Goal: Task Accomplishment & Management: Use online tool/utility

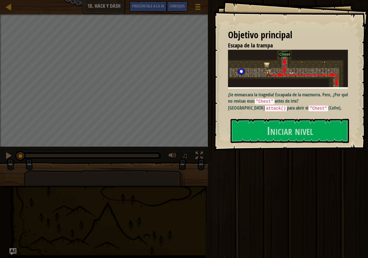
click at [261, 117] on div "Objetivo principal Escapa de la trampa ¡Se enmascara la tragedia! Escapada de l…" at bounding box center [291, 75] width 155 height 151
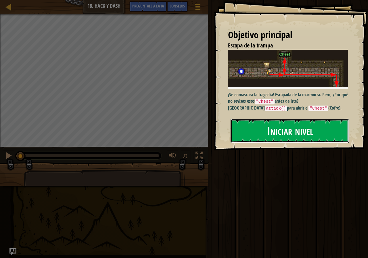
click at [261, 129] on button "Iniciar nivel" at bounding box center [290, 131] width 119 height 24
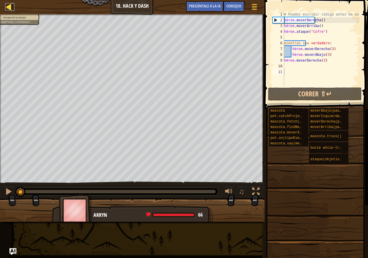
click at [11, 7] on div at bounding box center [8, 6] width 7 height 7
select select "es-ES"
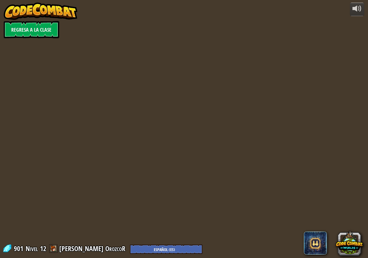
select select "es-ES"
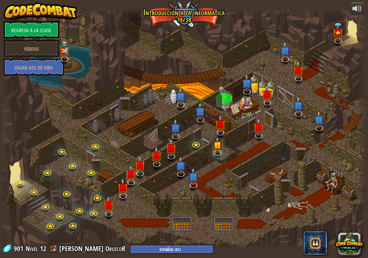
select select "es-ES"
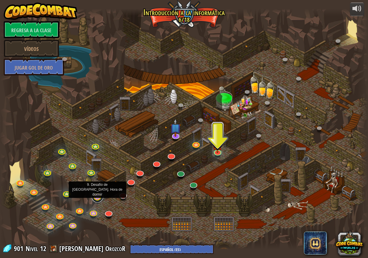
click at [98, 197] on link at bounding box center [98, 197] width 12 height 12
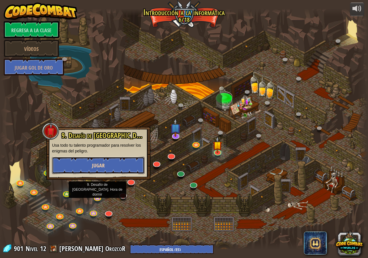
click at [108, 163] on button "Jugar" at bounding box center [98, 165] width 93 height 17
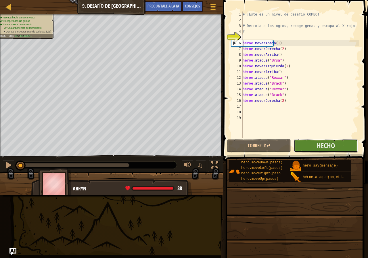
click at [353, 143] on button "Hecho" at bounding box center [326, 145] width 64 height 13
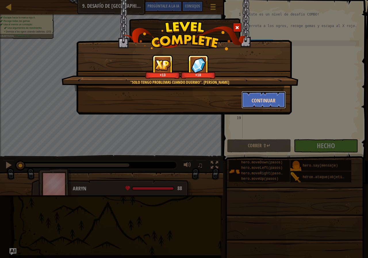
click at [271, 104] on button "Continuar" at bounding box center [264, 99] width 45 height 17
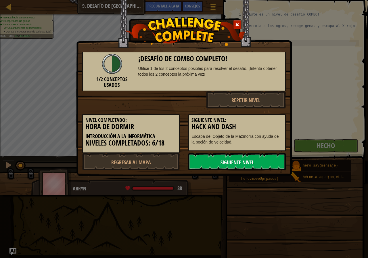
click at [240, 163] on font "Siguiente nivel" at bounding box center [237, 162] width 33 height 7
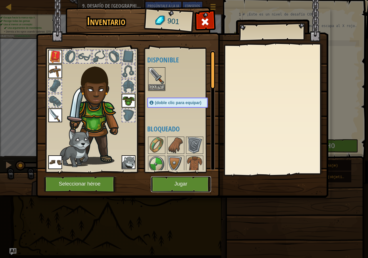
click at [180, 189] on button "Jugar" at bounding box center [181, 184] width 60 height 16
